Goal: Task Accomplishment & Management: Complete application form

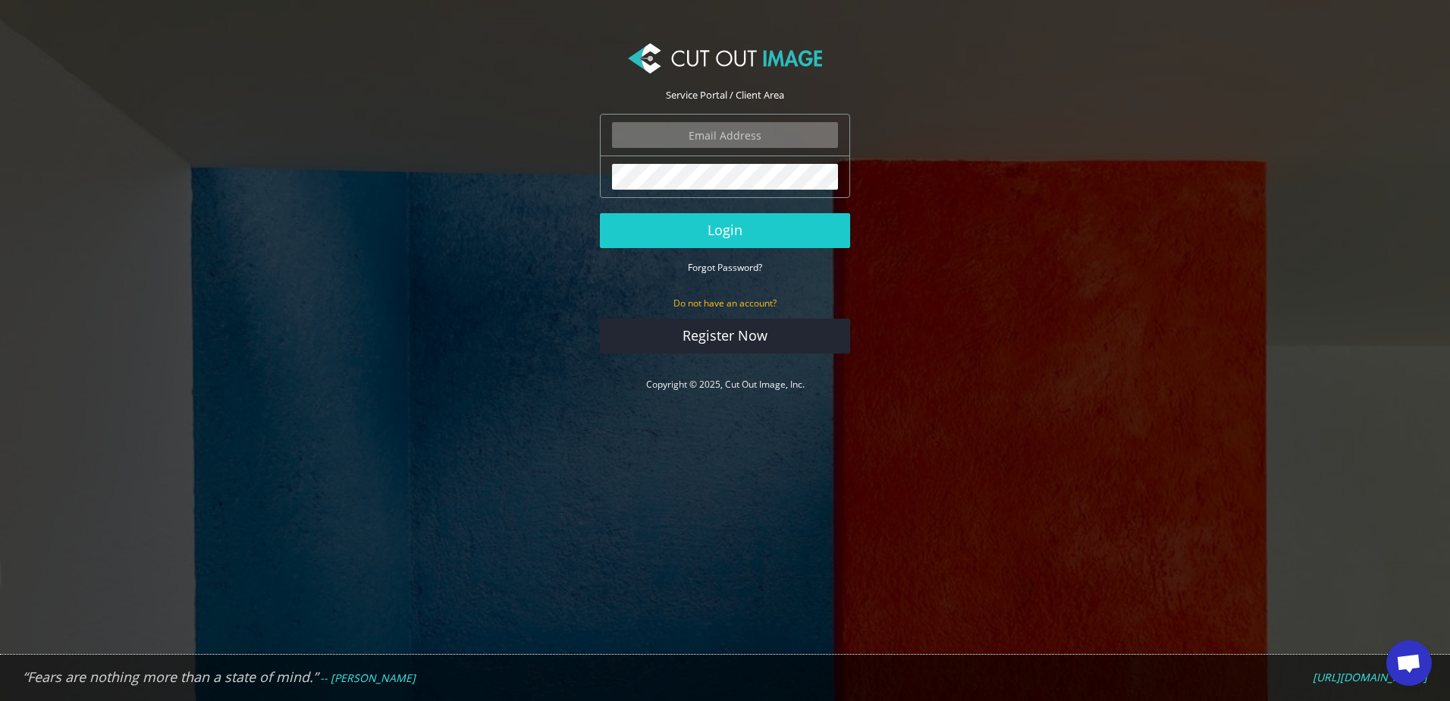
click at [703, 130] on input "email" at bounding box center [725, 135] width 226 height 26
type input "marketing@denmanbrush.com"
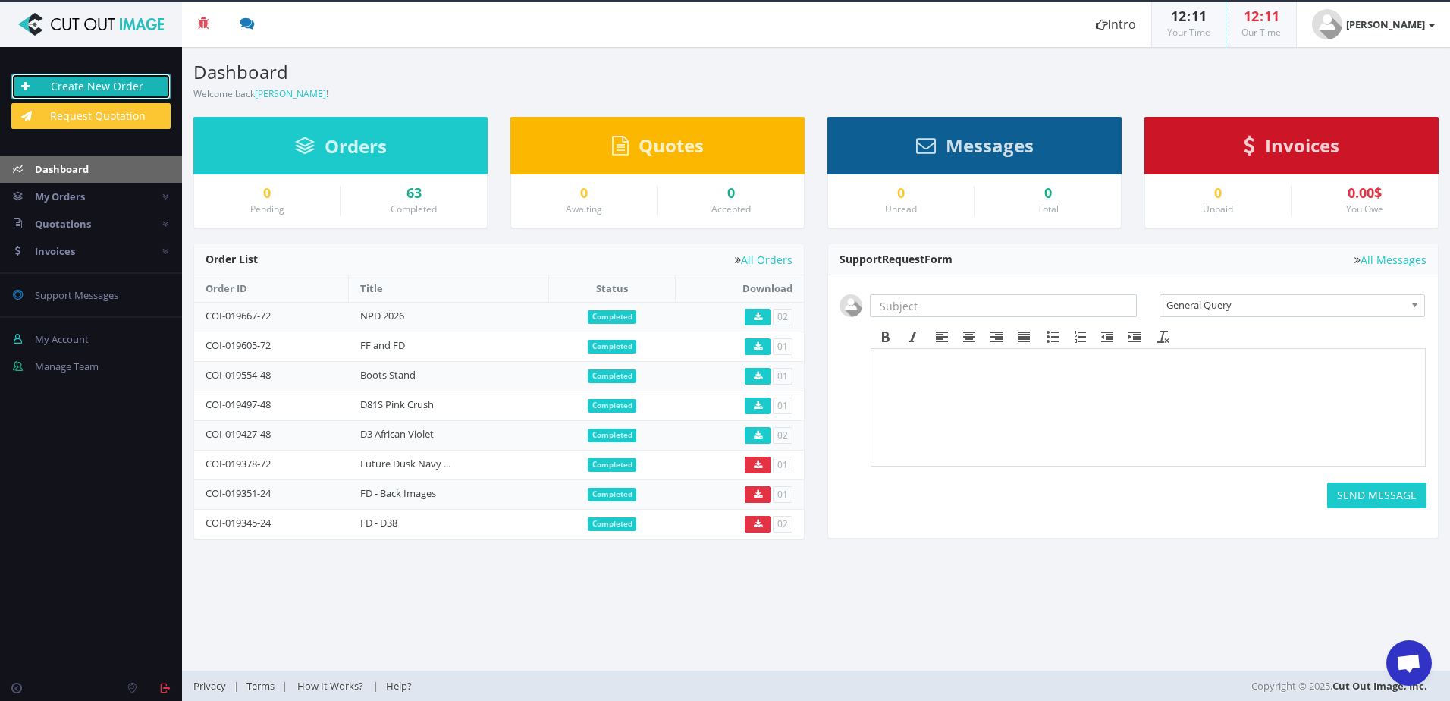
click at [106, 77] on link "Create New Order" at bounding box center [90, 87] width 159 height 26
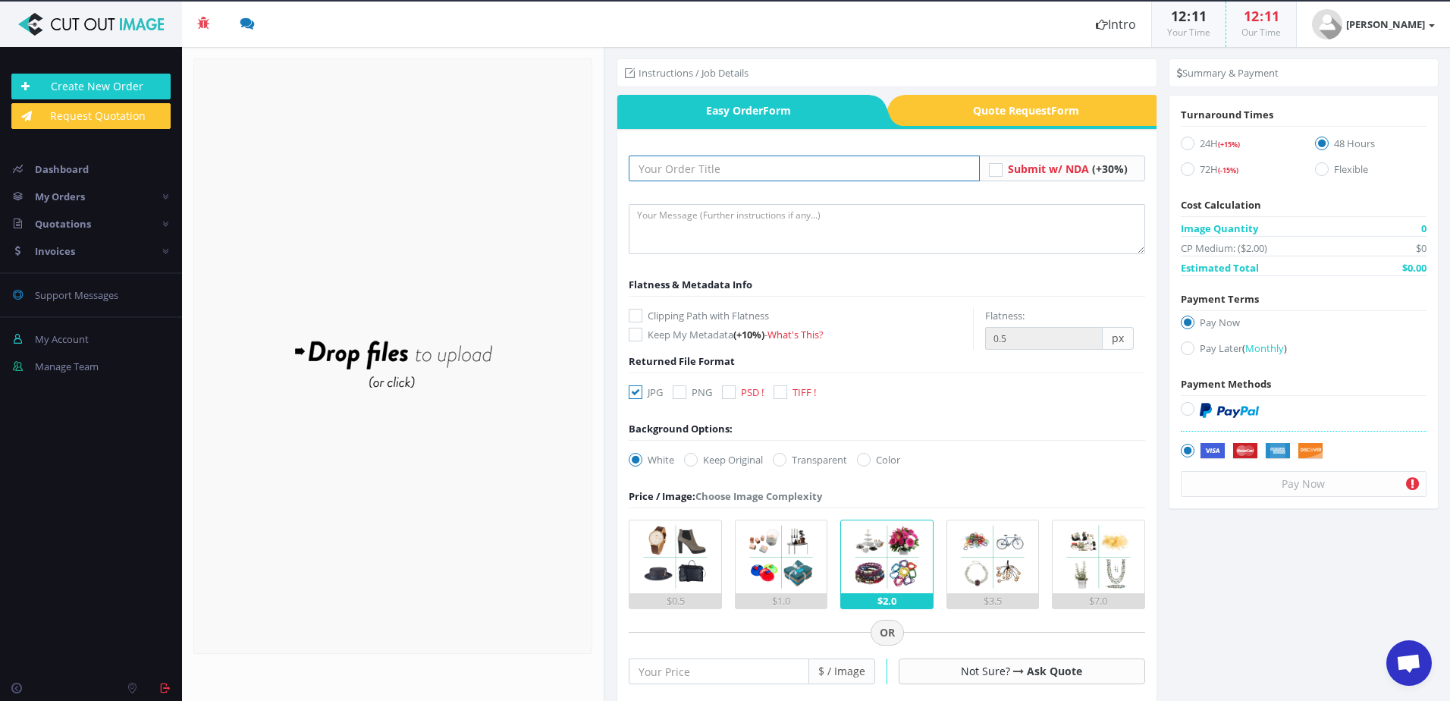
click at [705, 165] on input "text" at bounding box center [804, 168] width 350 height 26
drag, startPoint x: 637, startPoint y: 155, endPoint x: 567, endPoint y: 152, distance: 70.6
click at [567, 152] on section "Upload Completed: 0 %" at bounding box center [816, 374] width 1268 height 654
paste input "Fatales - Barcode Images"
type input "Fatales - Barcode Images"
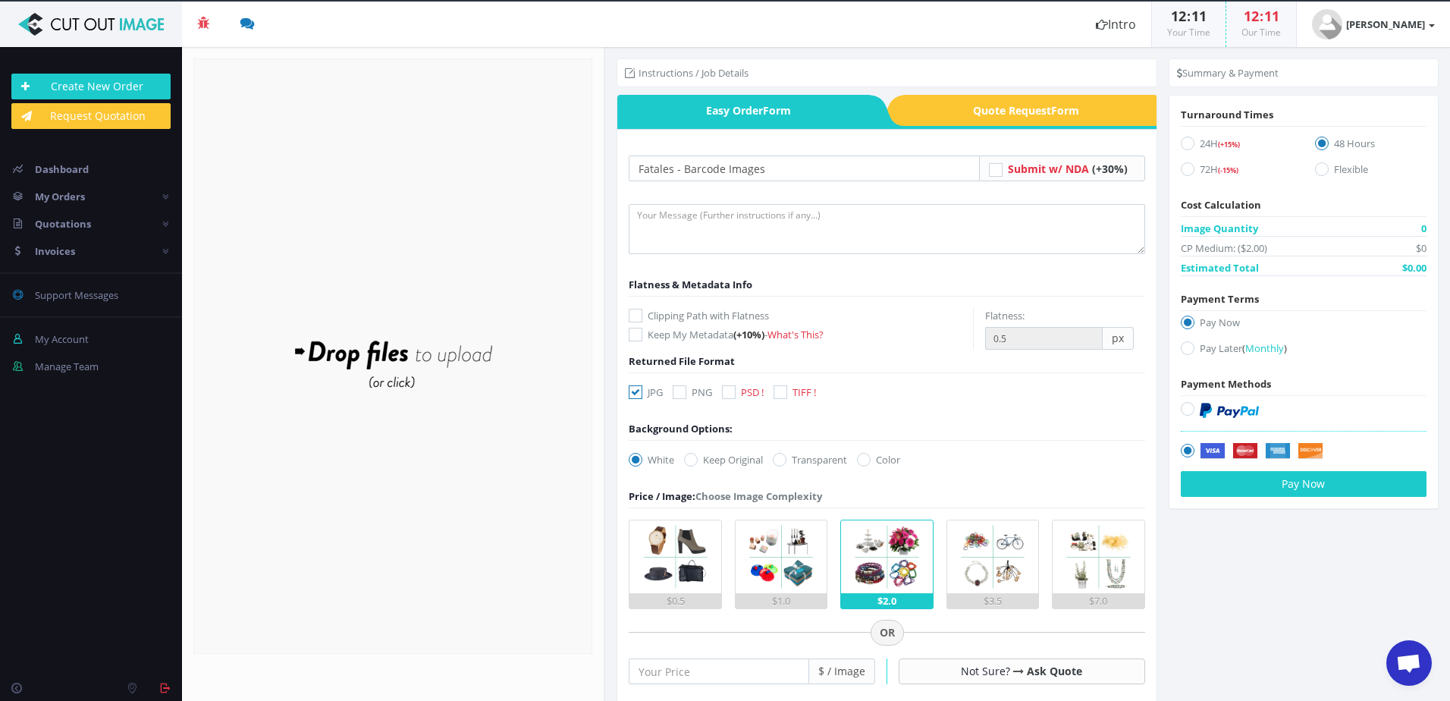
click at [517, 336] on div "Drop files here to upload" at bounding box center [393, 355] width 325 height 93
